Goal: Transaction & Acquisition: Download file/media

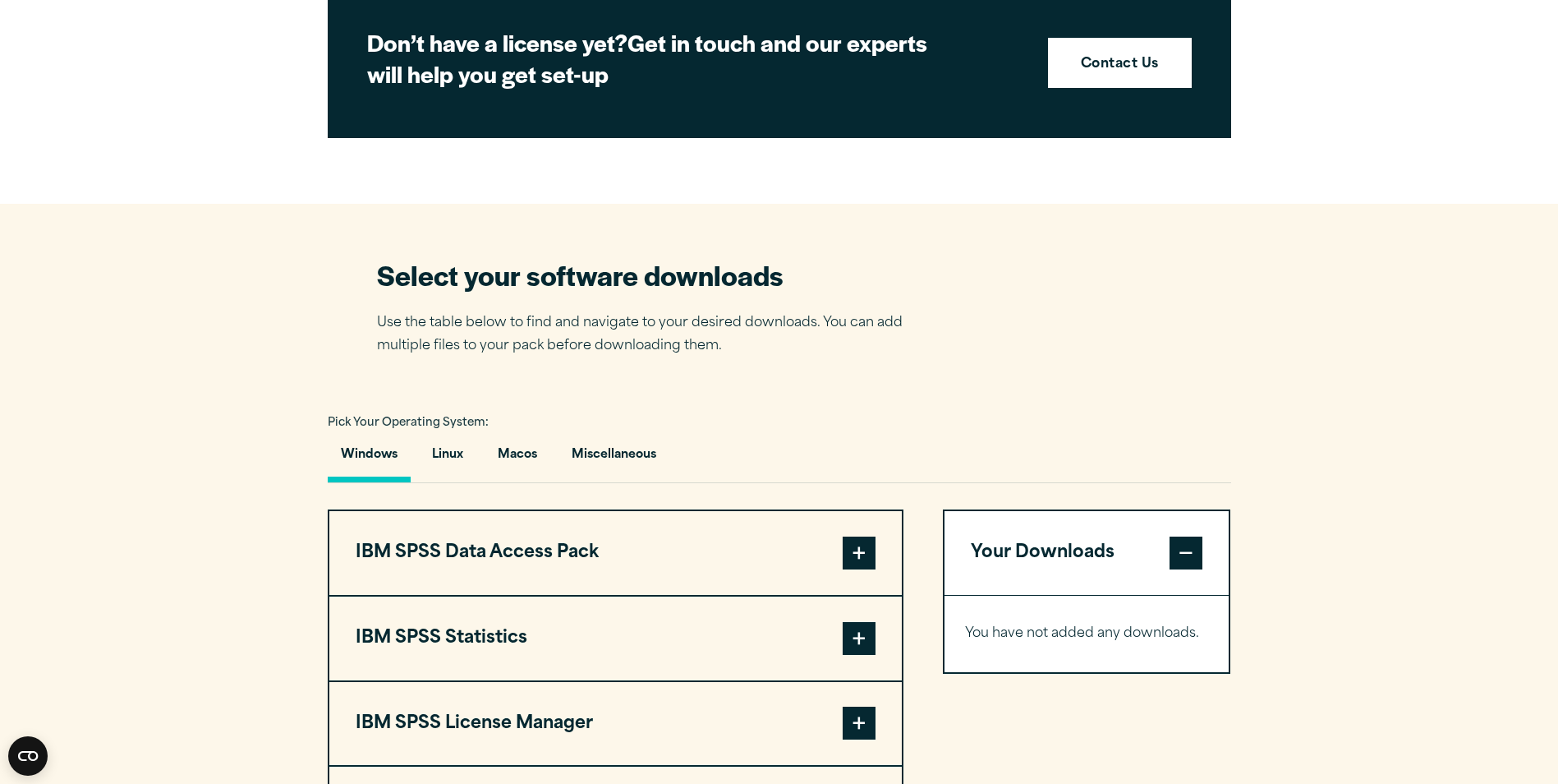
scroll to position [903, 0]
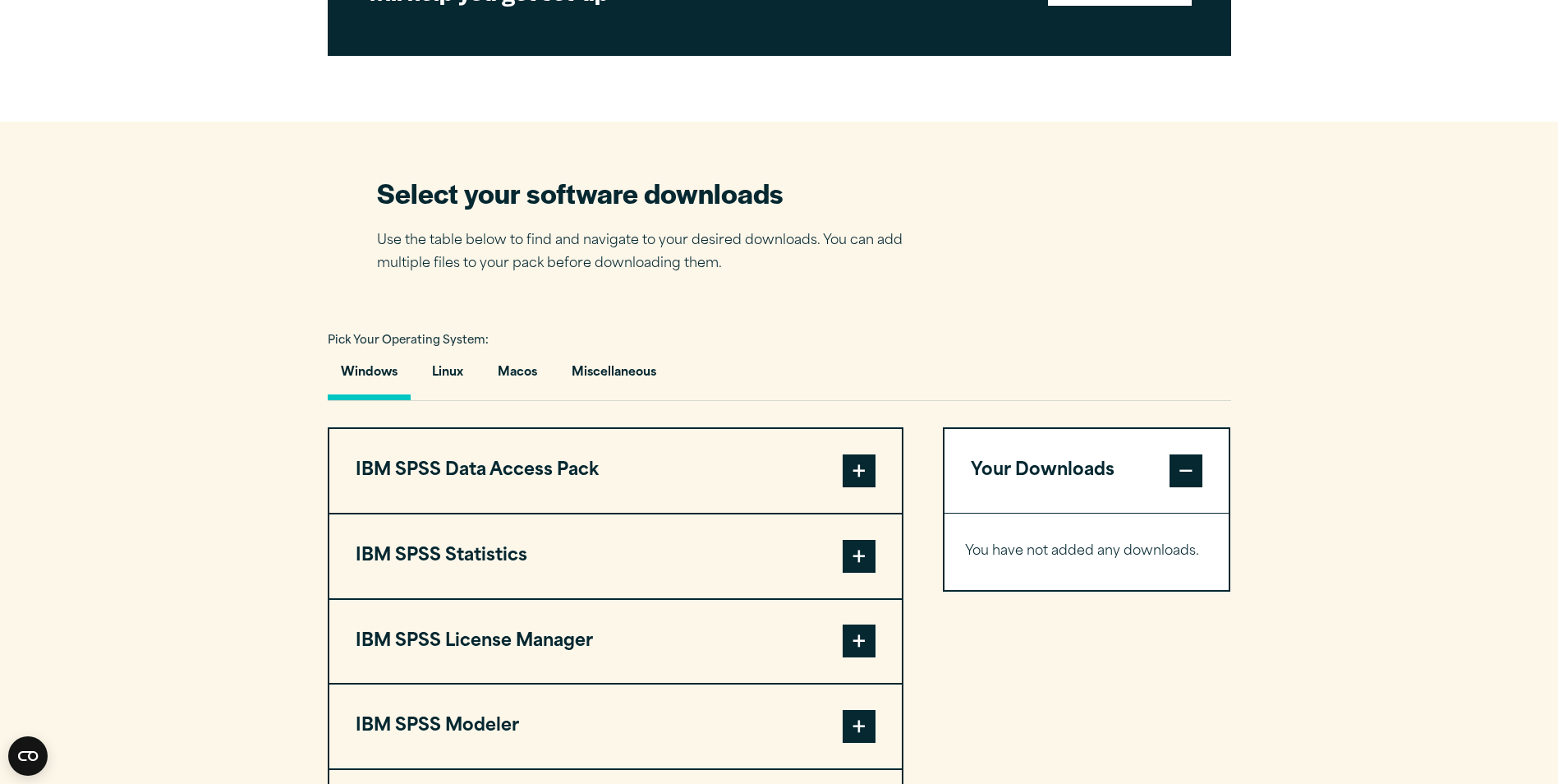
click at [863, 558] on span at bounding box center [859, 556] width 33 height 33
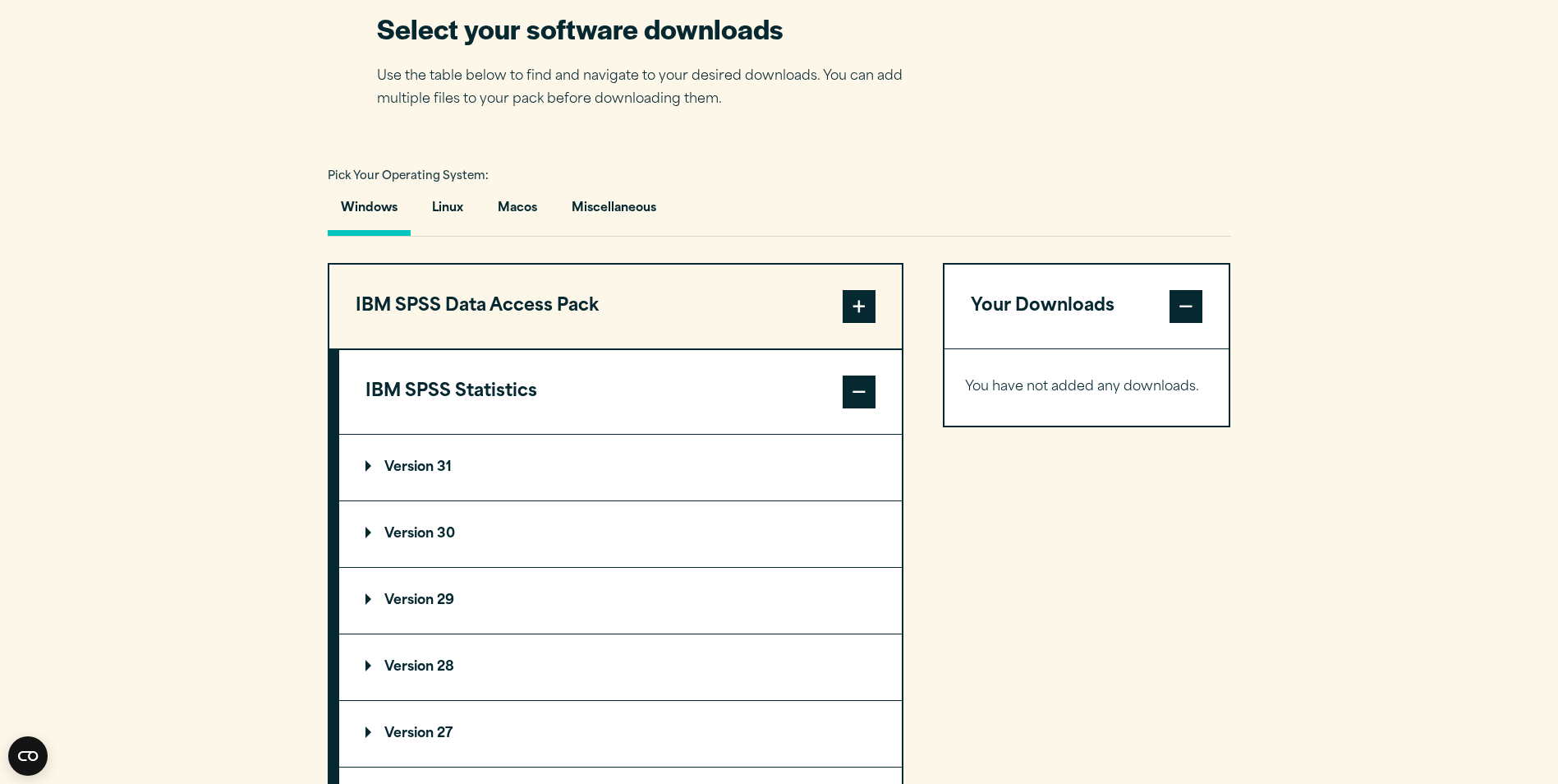
scroll to position [1150, 0]
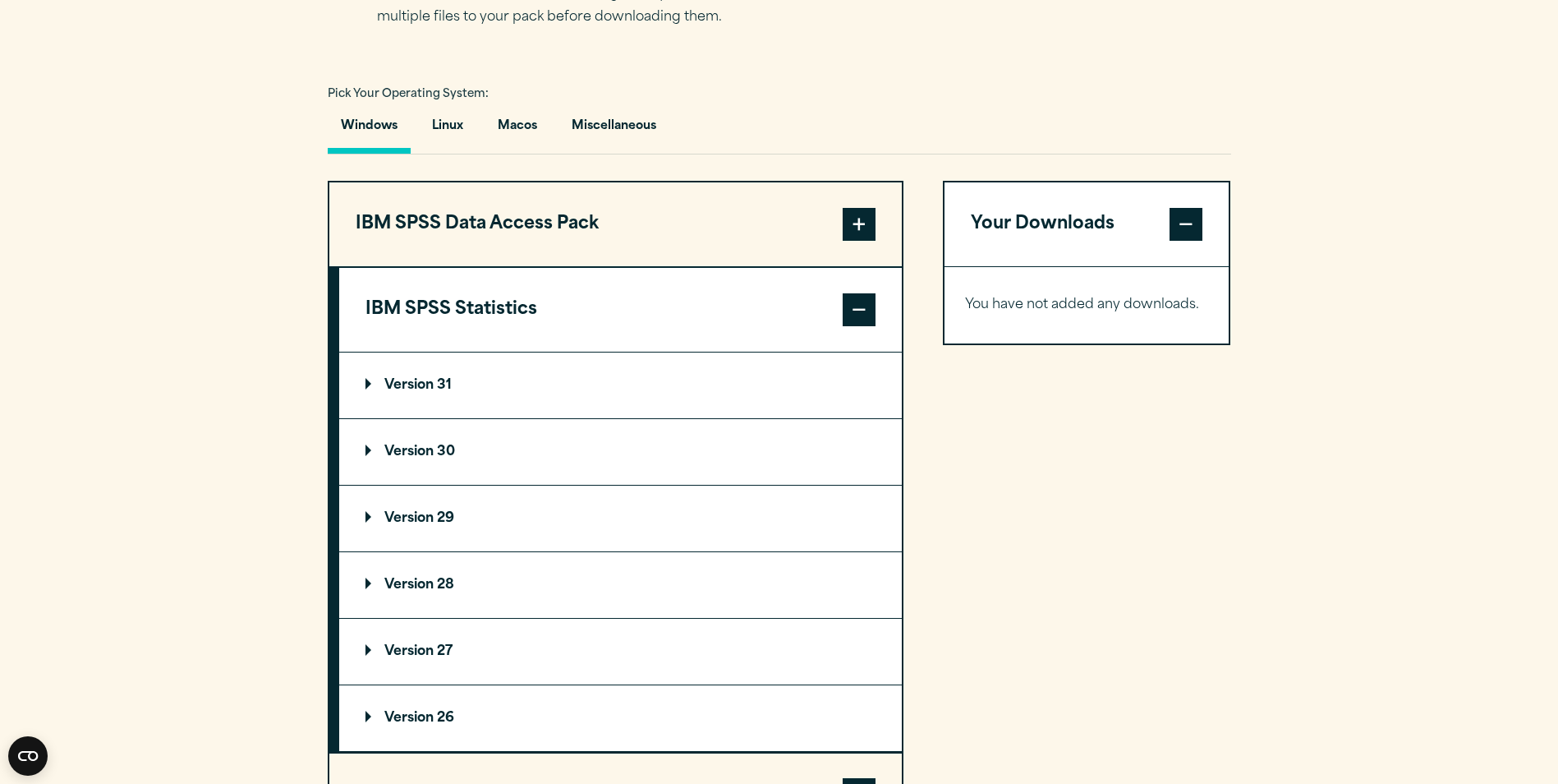
click at [408, 448] on p "Version 30" at bounding box center [410, 451] width 89 height 13
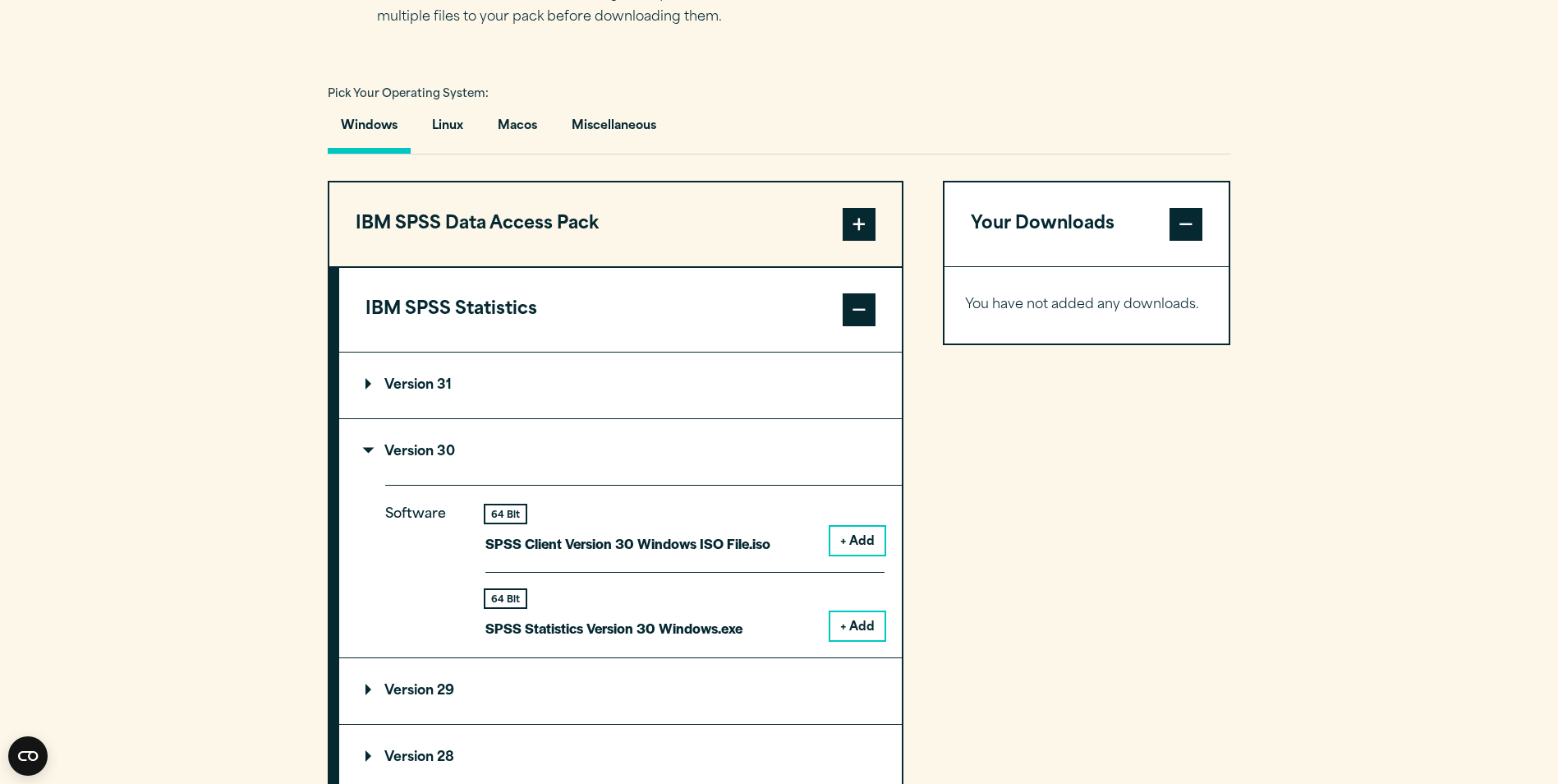
click at [873, 620] on button "+ Add" at bounding box center [857, 625] width 55 height 28
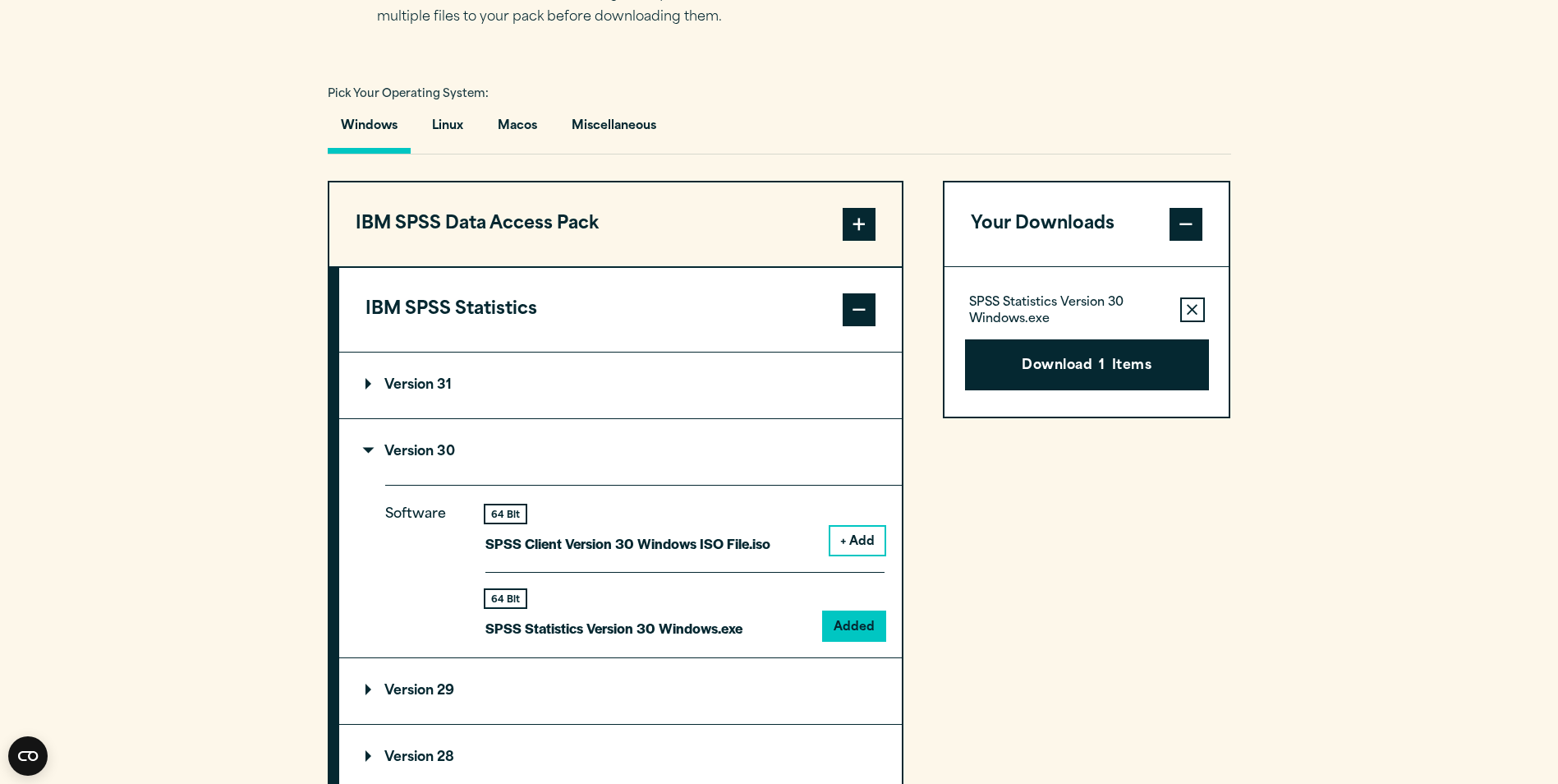
click at [1070, 359] on button "Download 1 Items" at bounding box center [1088, 365] width 244 height 51
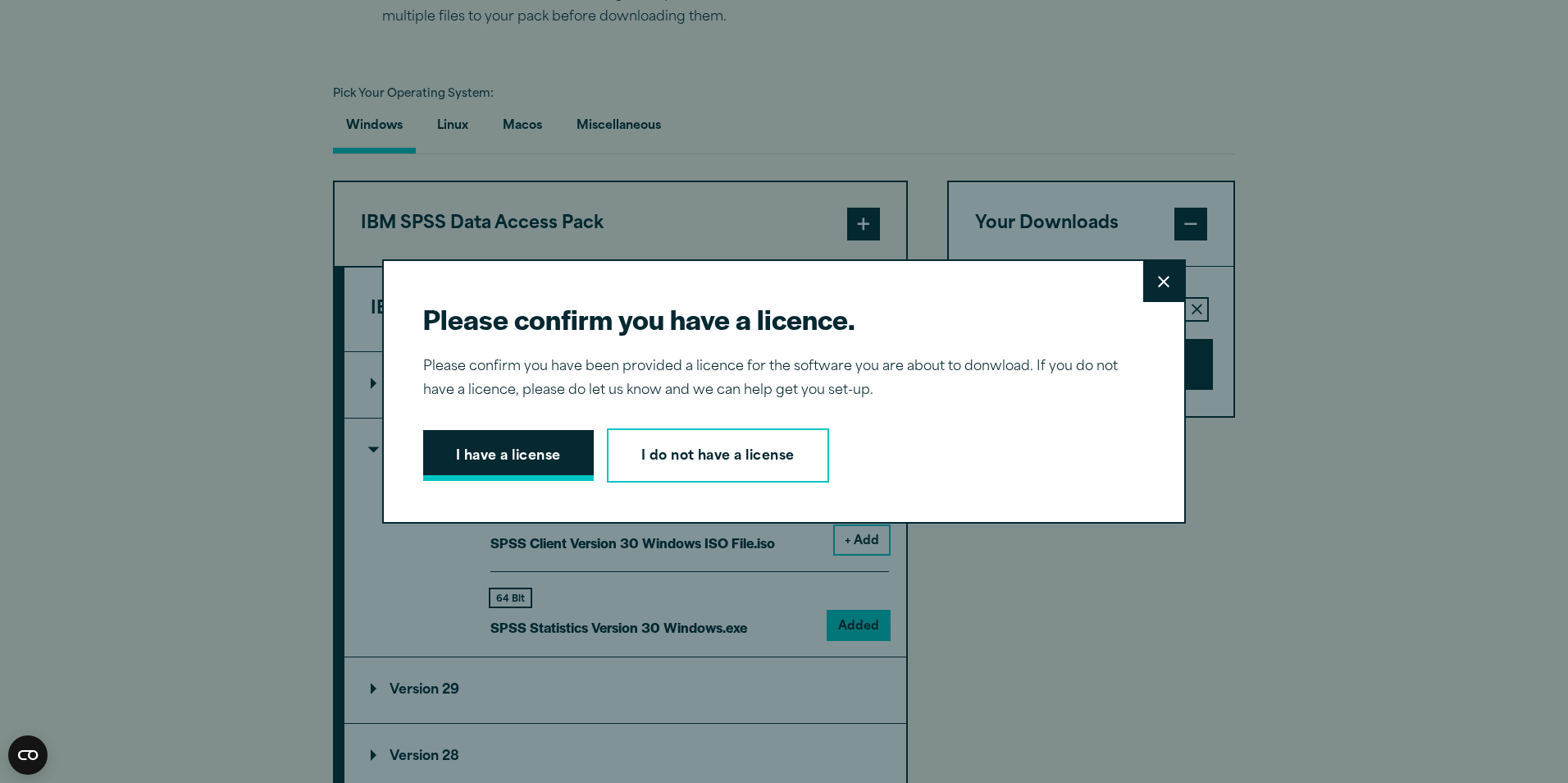
click at [546, 461] on button "I have a license" at bounding box center [508, 455] width 170 height 51
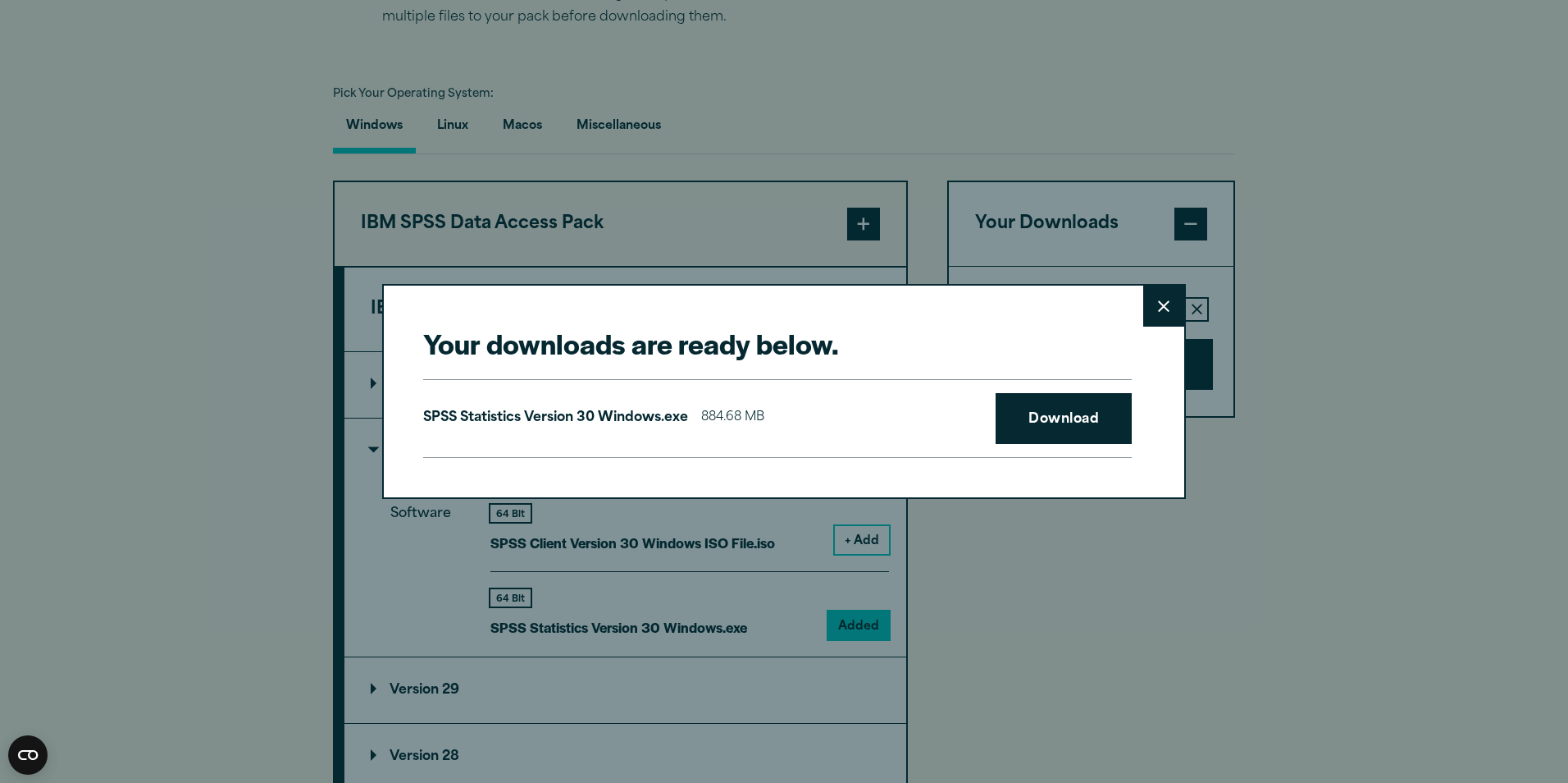
click at [1165, 290] on button "Close" at bounding box center [1164, 306] width 41 height 41
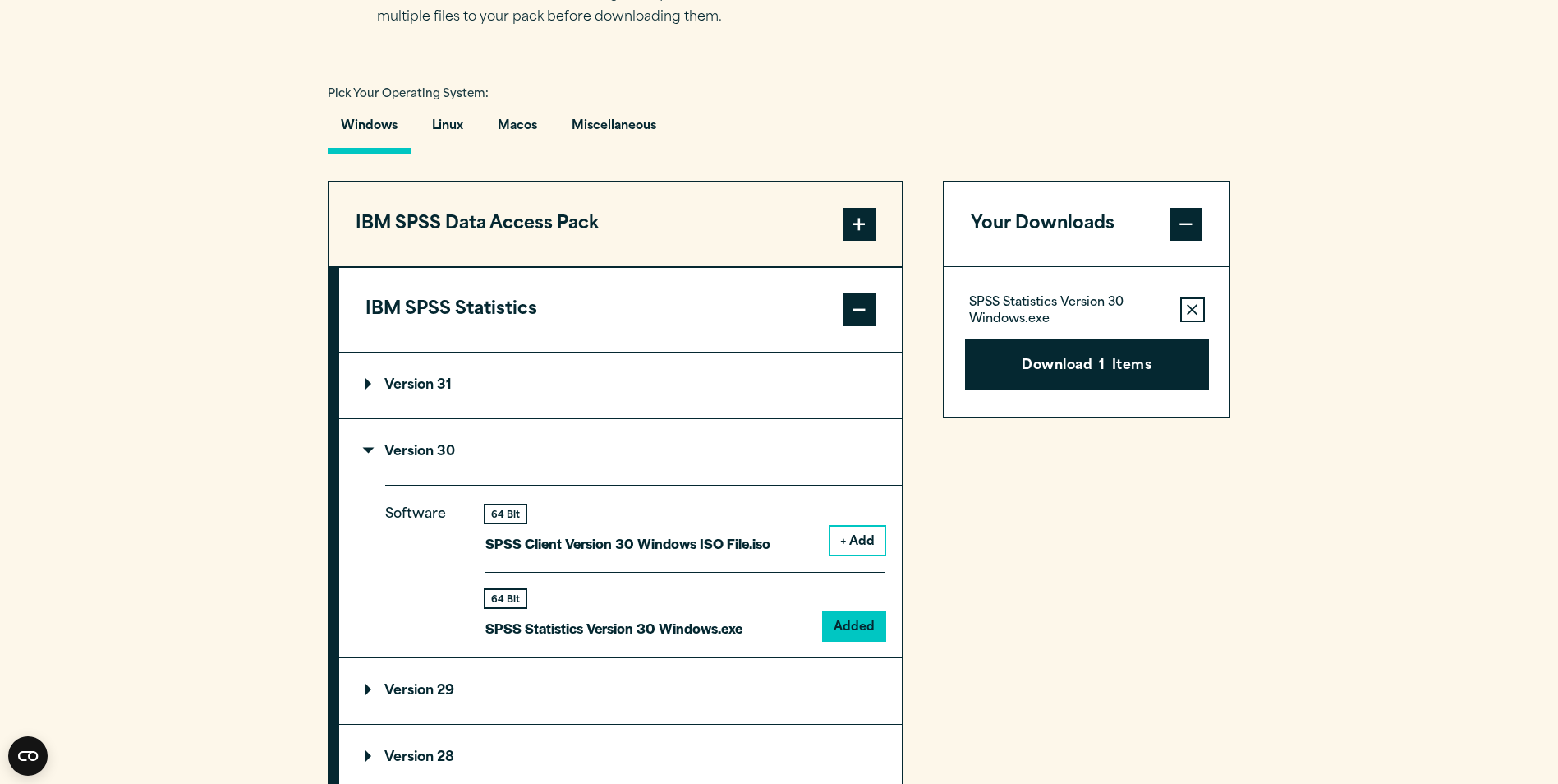
click at [1194, 308] on icon "button" at bounding box center [1192, 309] width 11 height 11
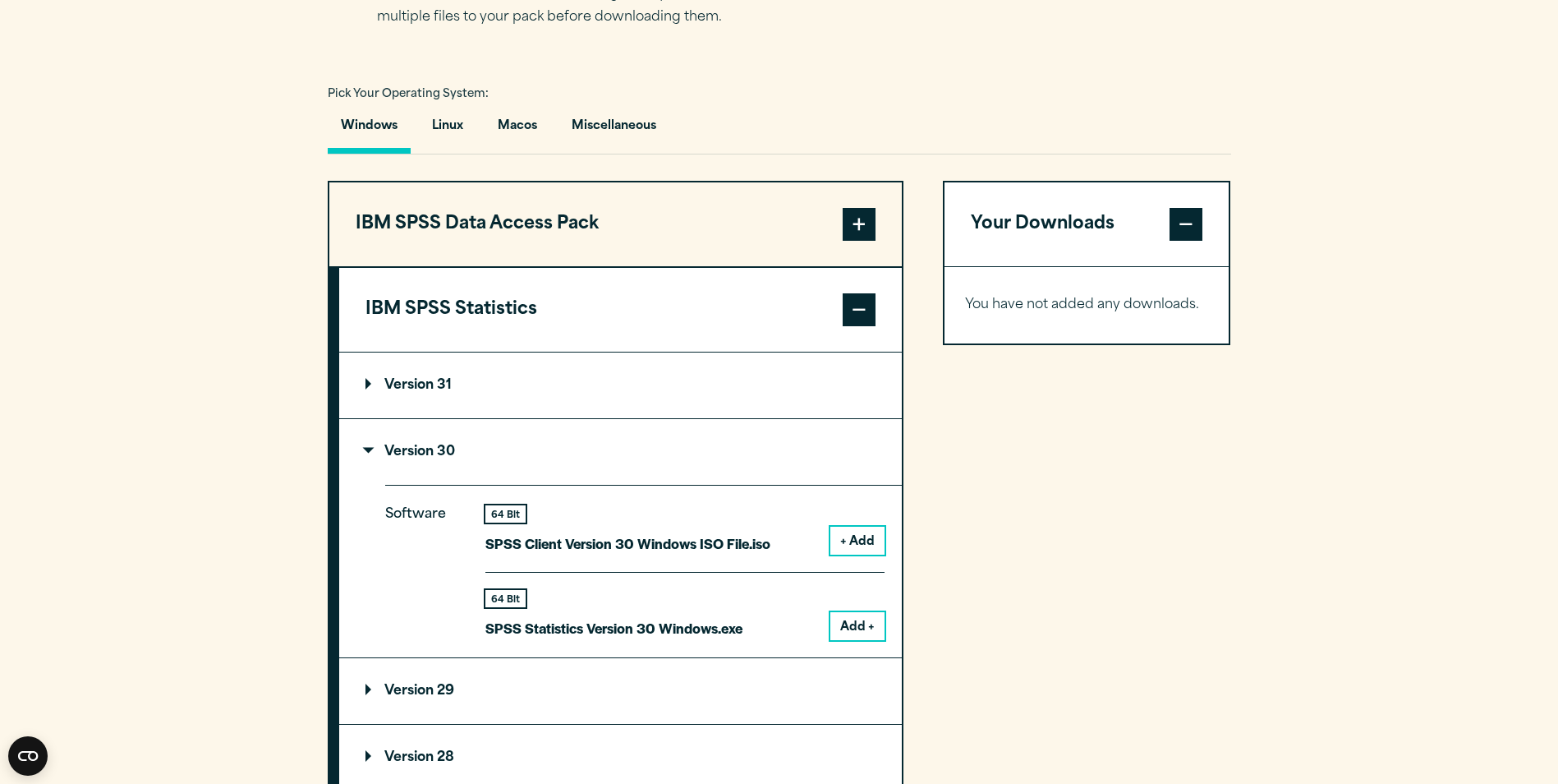
click at [1107, 548] on div "Your Downloads You have not added any downloads. Download 0 Items" at bounding box center [1088, 723] width 288 height 1086
